Goal: Task Accomplishment & Management: Manage account settings

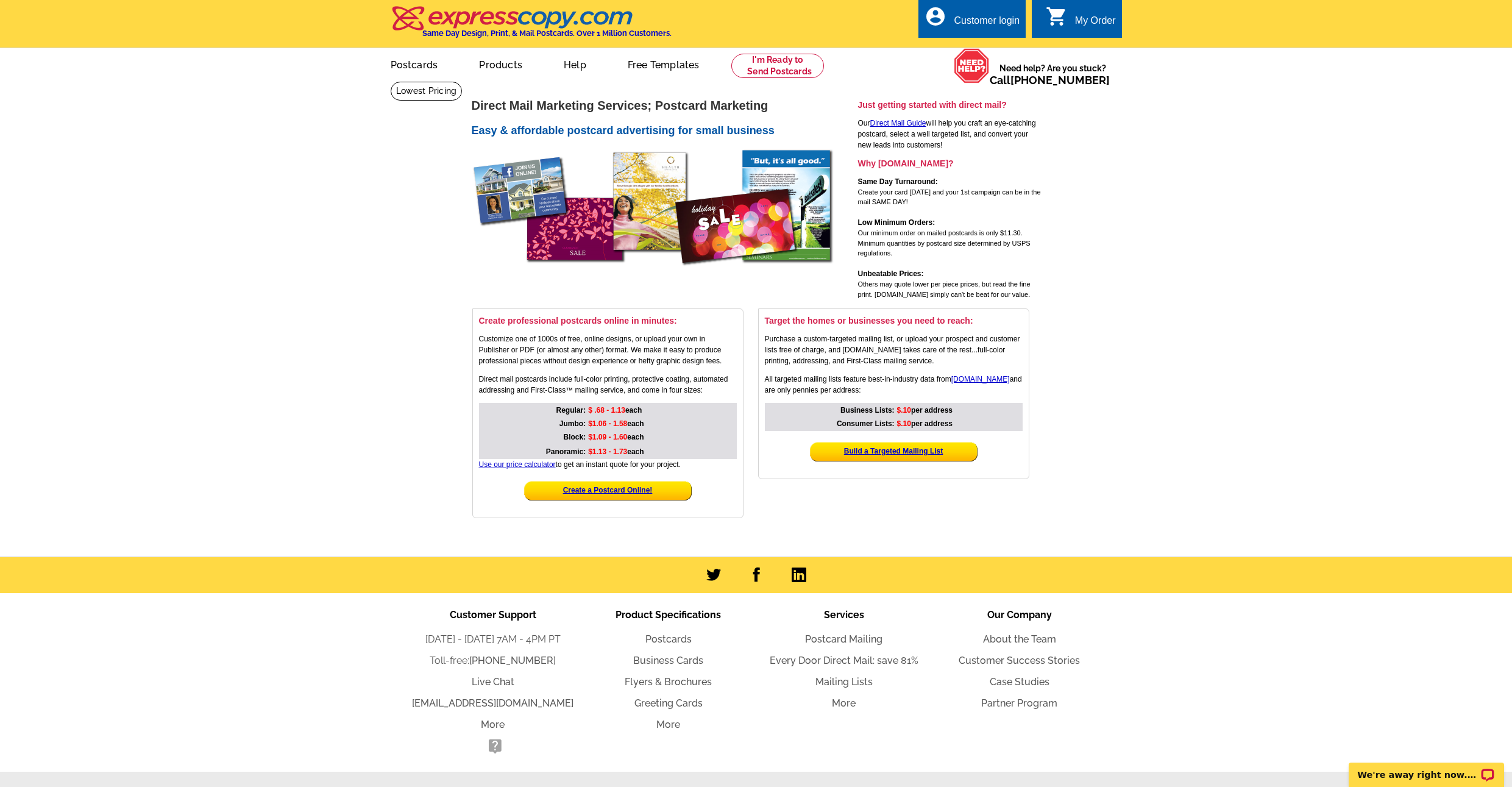
click at [987, 11] on div "account_circle Customer login" at bounding box center [972, 18] width 107 height 39
click at [968, 25] on div "Customer login" at bounding box center [986, 24] width 66 height 17
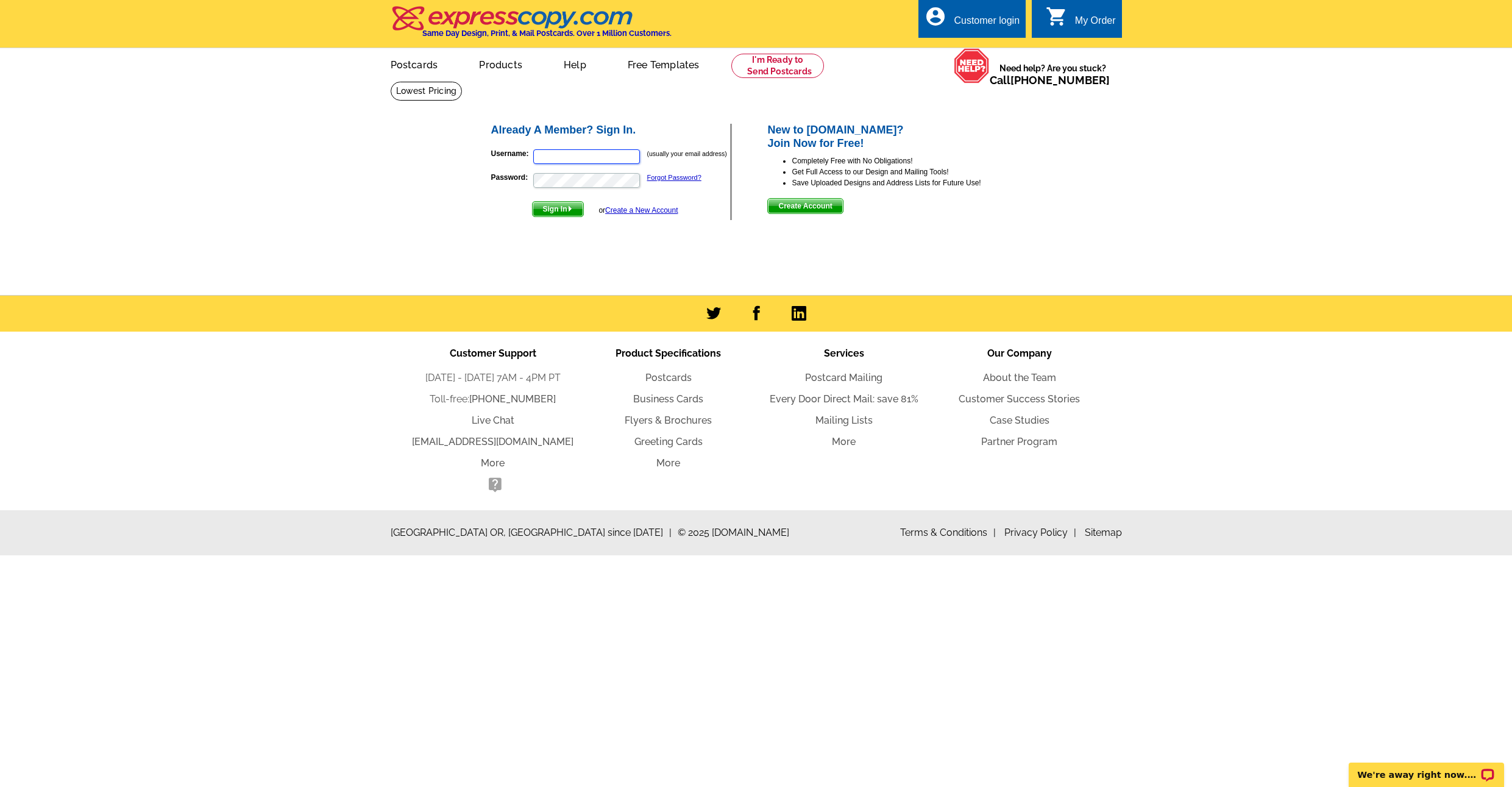
type input "[EMAIL_ADDRESS][DOMAIN_NAME]"
click at [573, 210] on img "submit" at bounding box center [570, 208] width 6 height 6
